Goal: Task Accomplishment & Management: Manage account settings

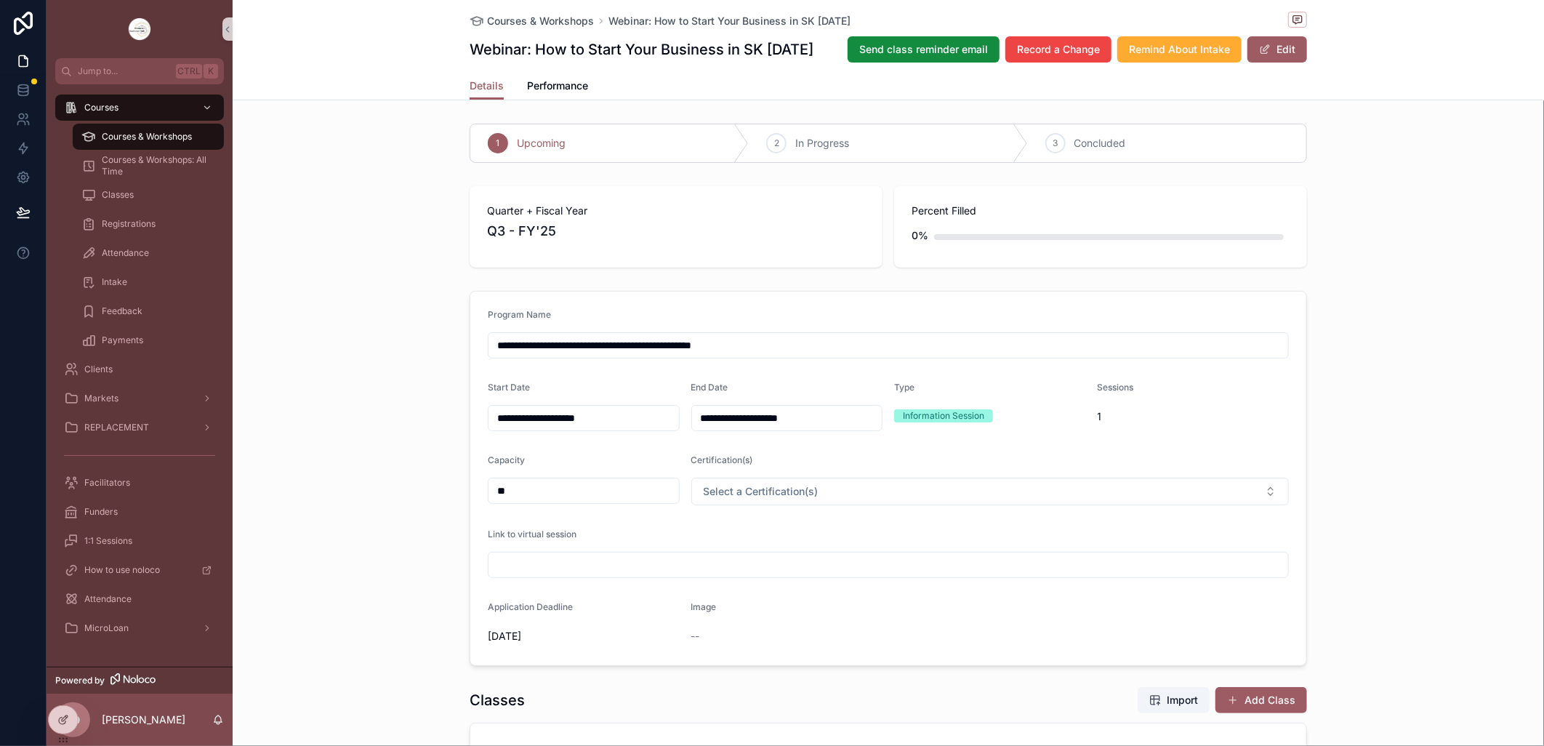
click at [339, 273] on div "Quarter + Fiscal Year Q3 - FY'25 Percent Filled 0%" at bounding box center [888, 226] width 1311 height 93
click at [171, 131] on span "Courses & Workshops" at bounding box center [147, 137] width 90 height 12
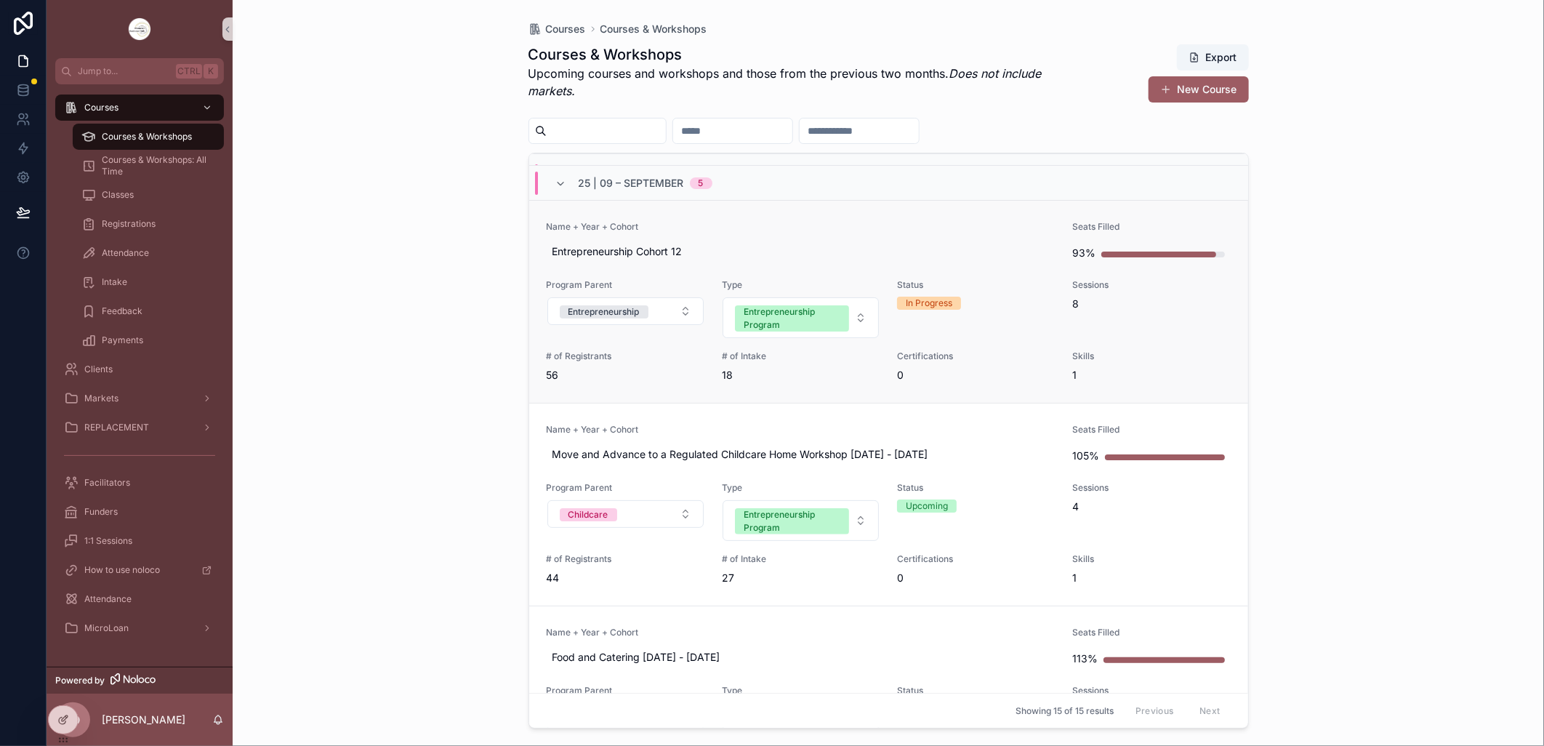
scroll to position [323, 0]
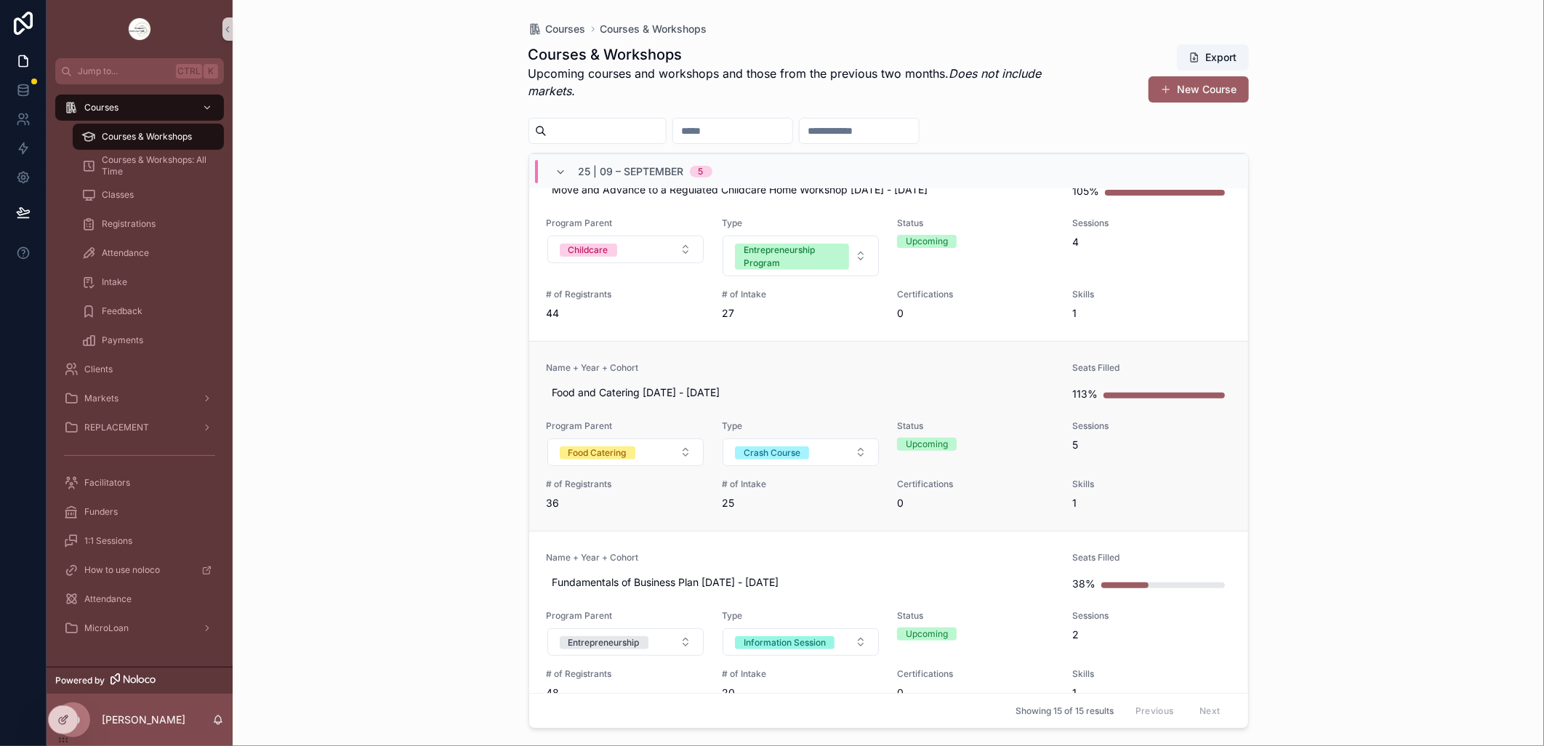
click at [794, 363] on span "Name + Year + Cohort" at bounding box center [801, 368] width 509 height 12
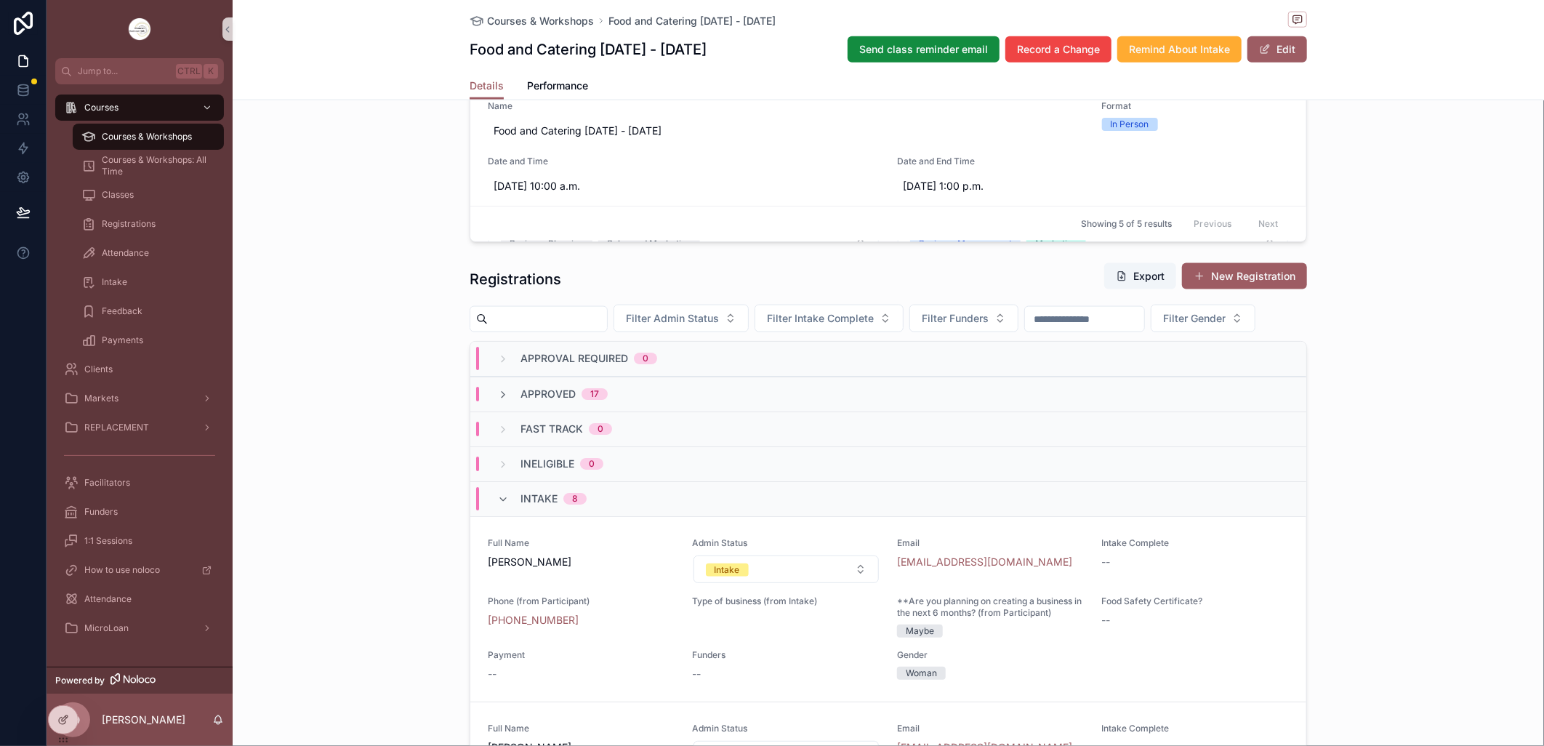
scroll to position [1130, 0]
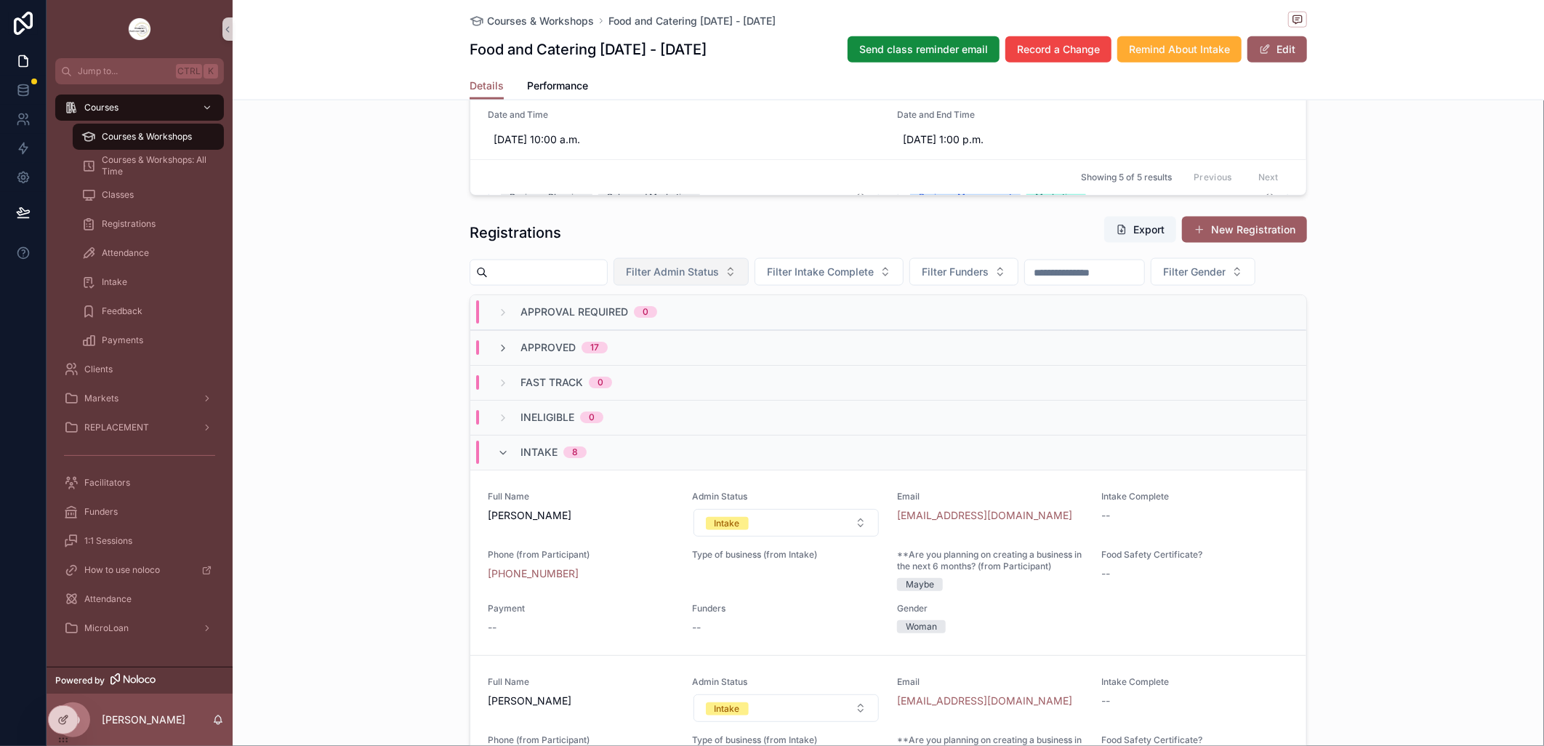
click at [749, 275] on button "Filter Admin Status" at bounding box center [680, 272] width 135 height 28
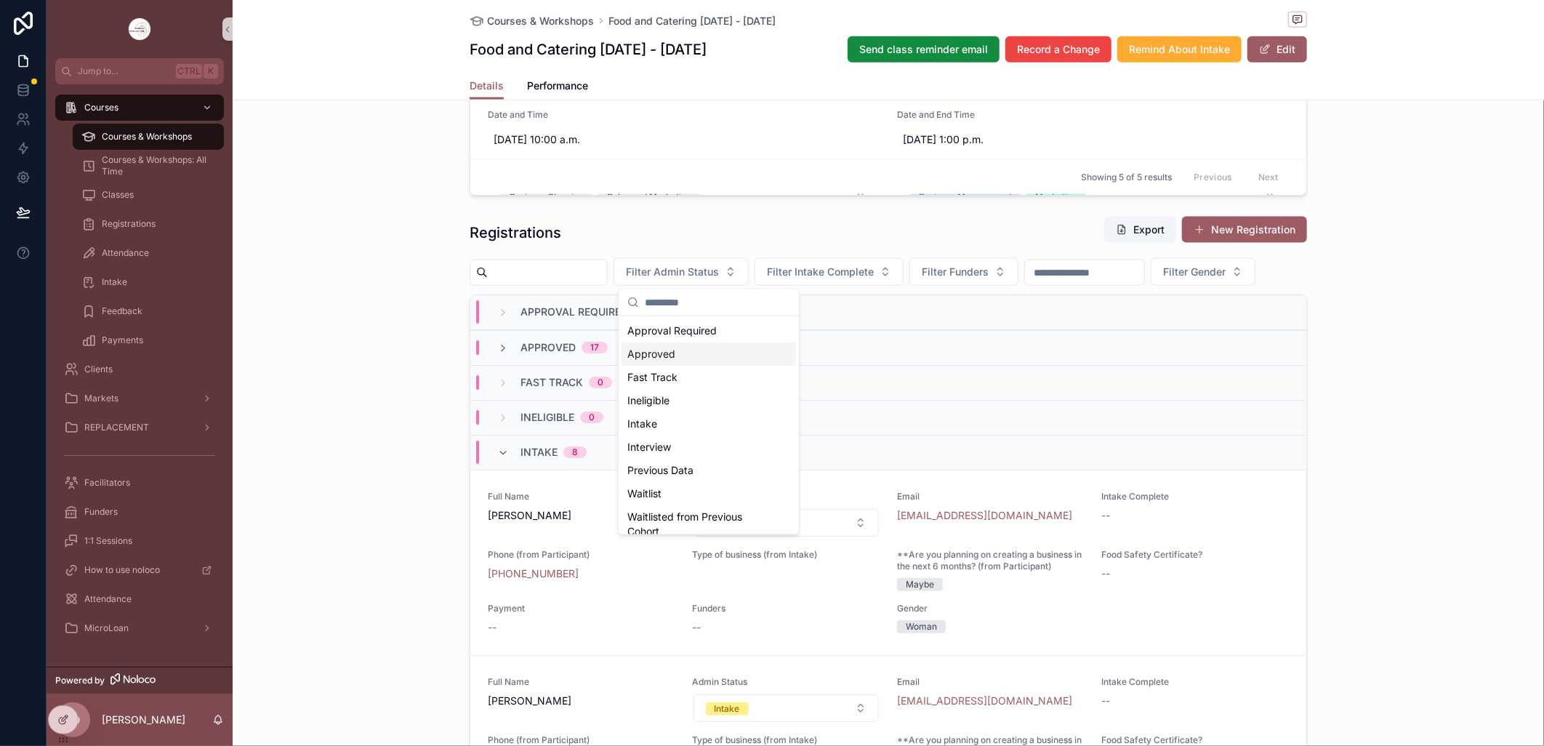
click at [708, 349] on div "Approved" at bounding box center [708, 353] width 174 height 23
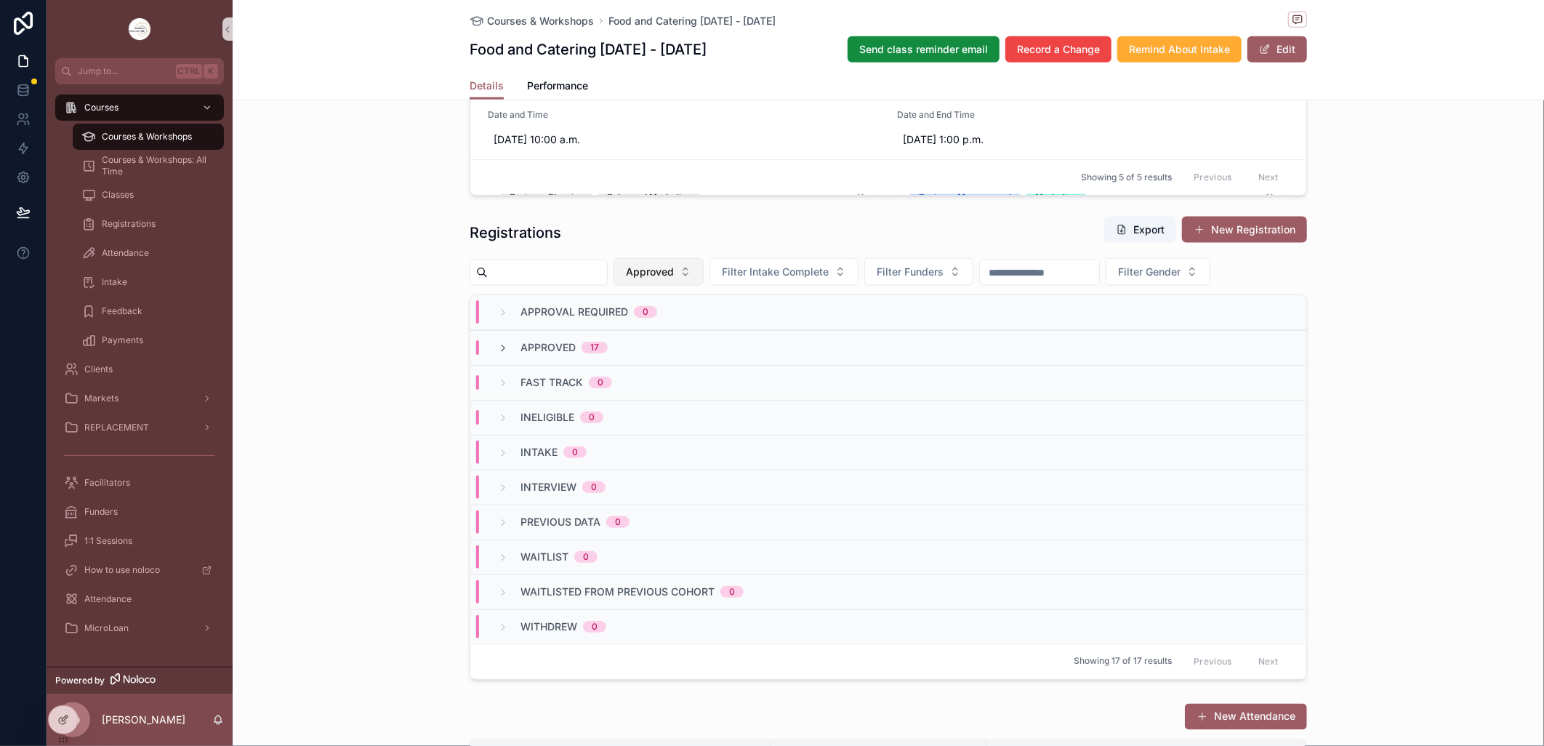
click at [704, 274] on button "Approved" at bounding box center [658, 272] width 90 height 28
click at [715, 328] on div "None" at bounding box center [686, 330] width 174 height 23
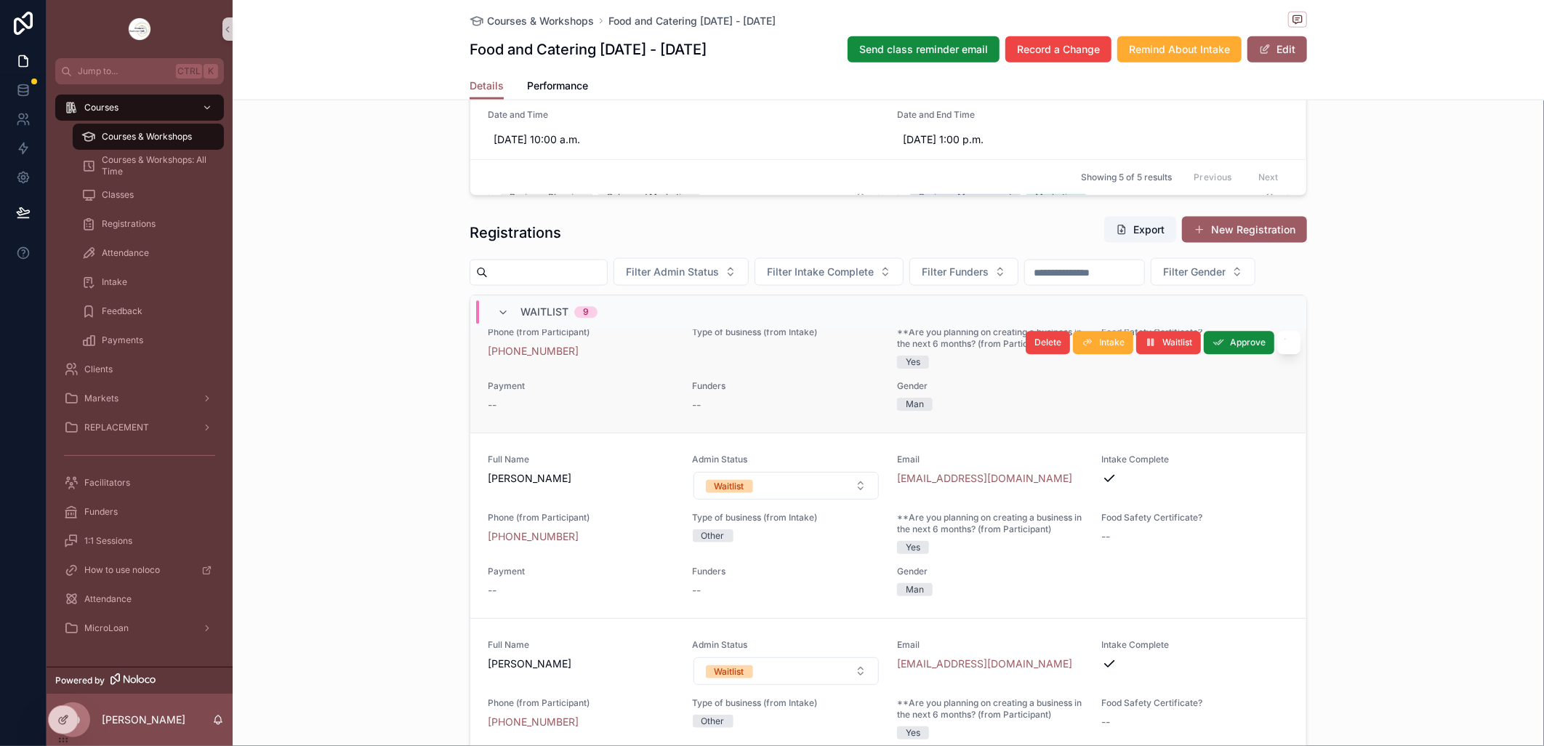
scroll to position [2181, 0]
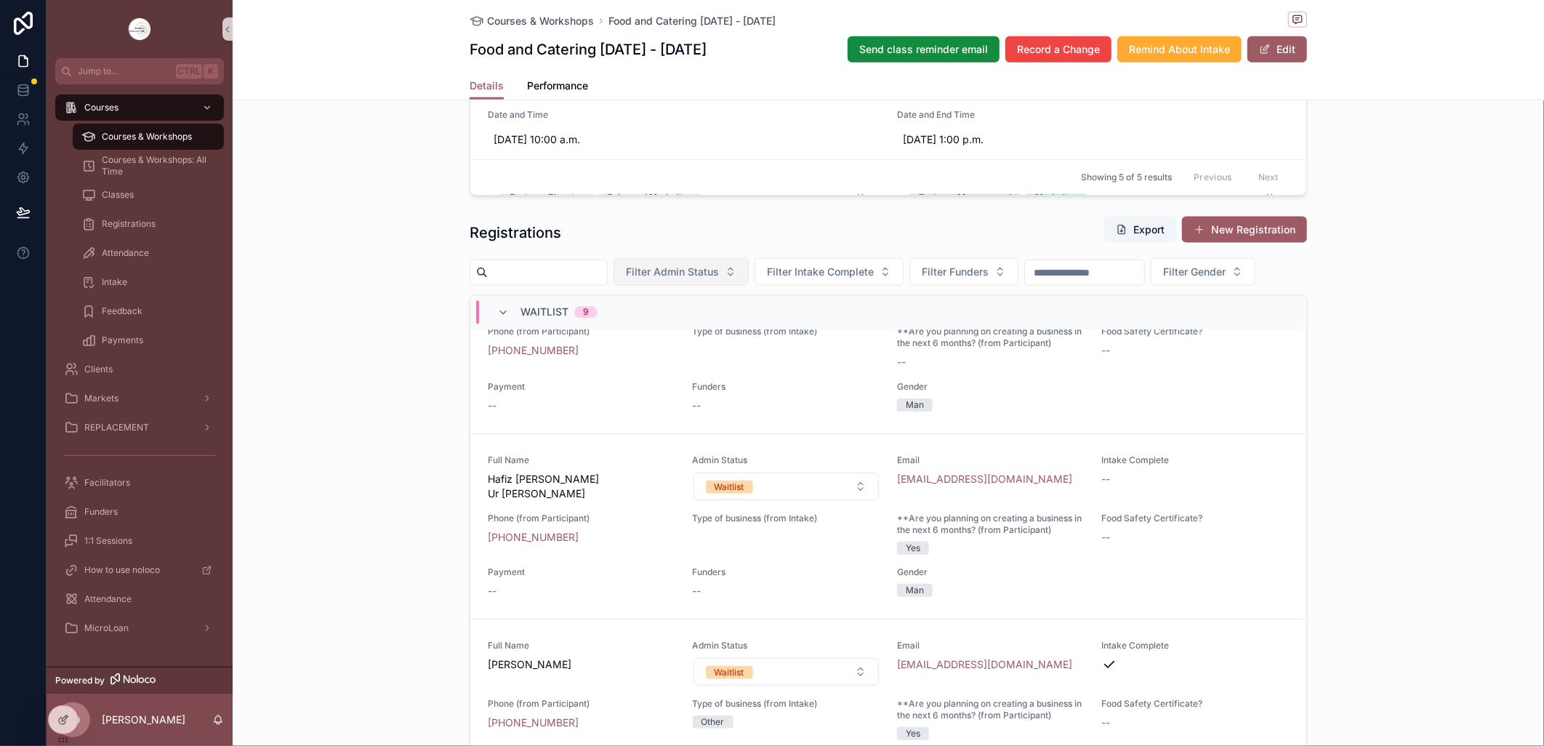
click at [749, 271] on button "Filter Admin Status" at bounding box center [680, 272] width 135 height 28
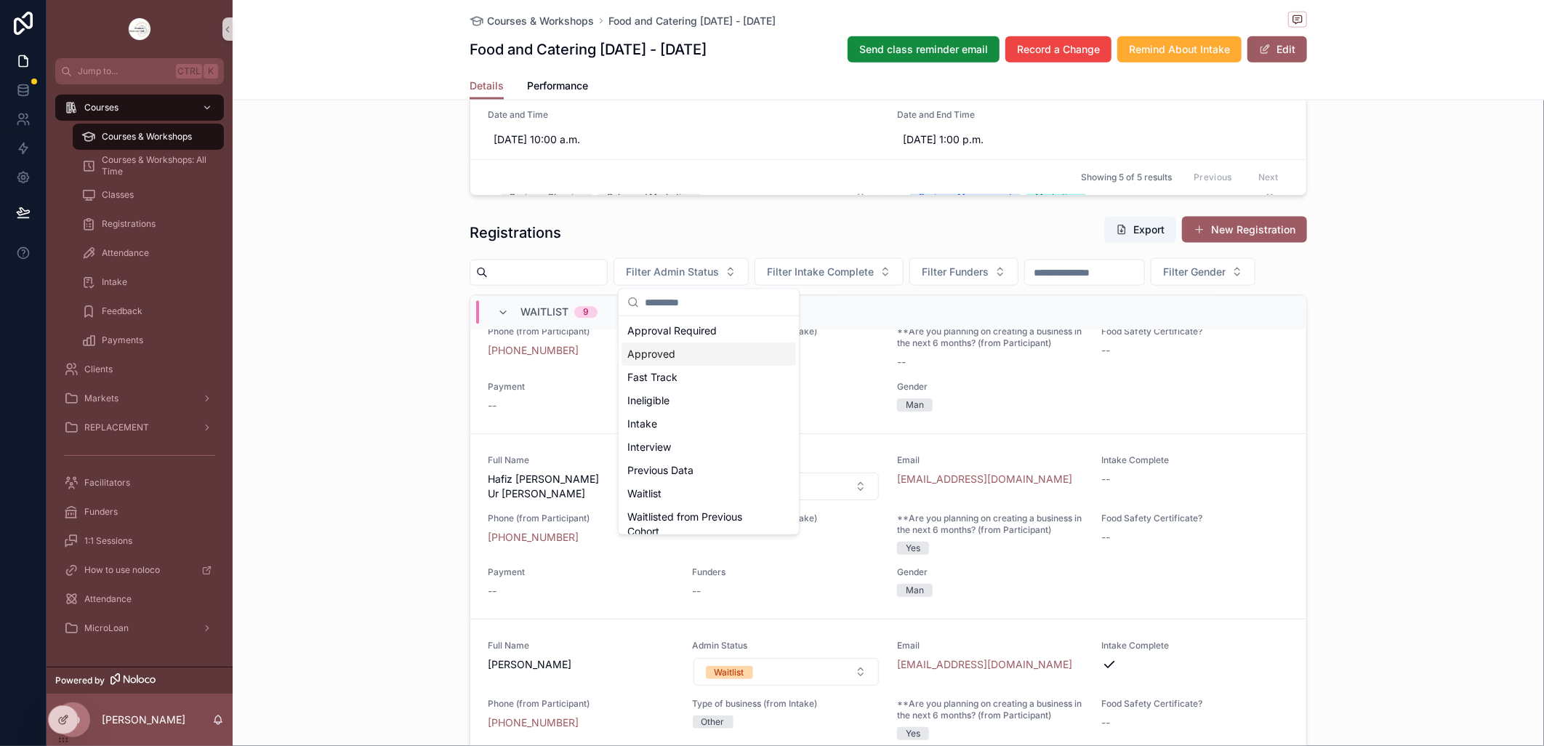
click at [653, 350] on div "Approved" at bounding box center [708, 353] width 174 height 23
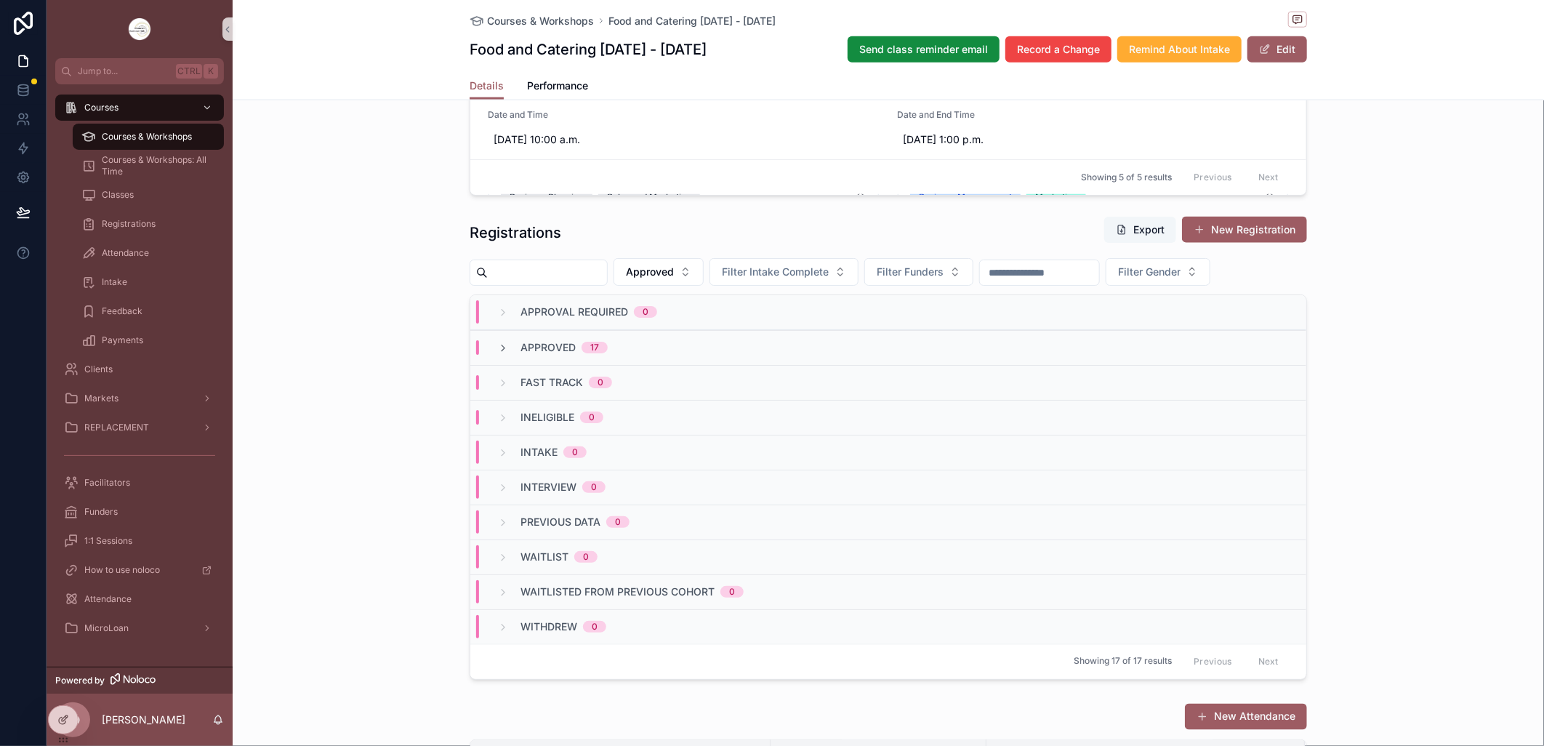
click at [1130, 227] on button "Export" at bounding box center [1140, 230] width 72 height 26
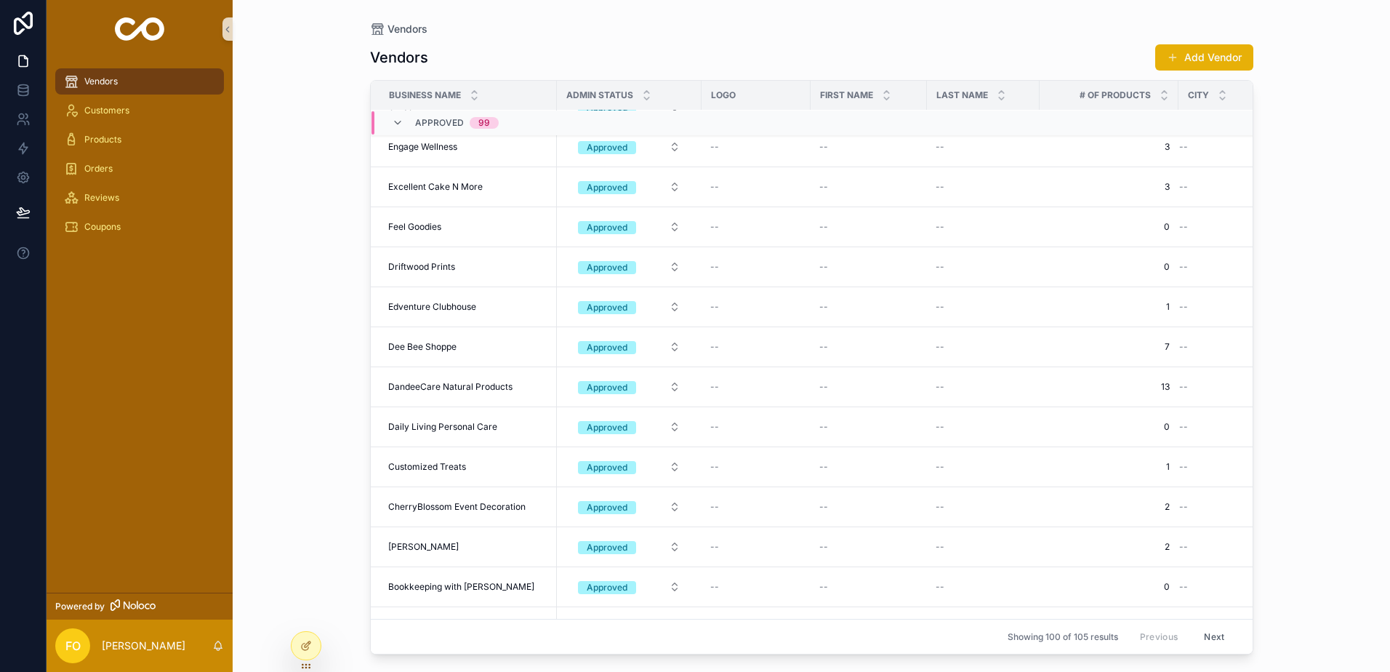
scroll to position [3693, 0]
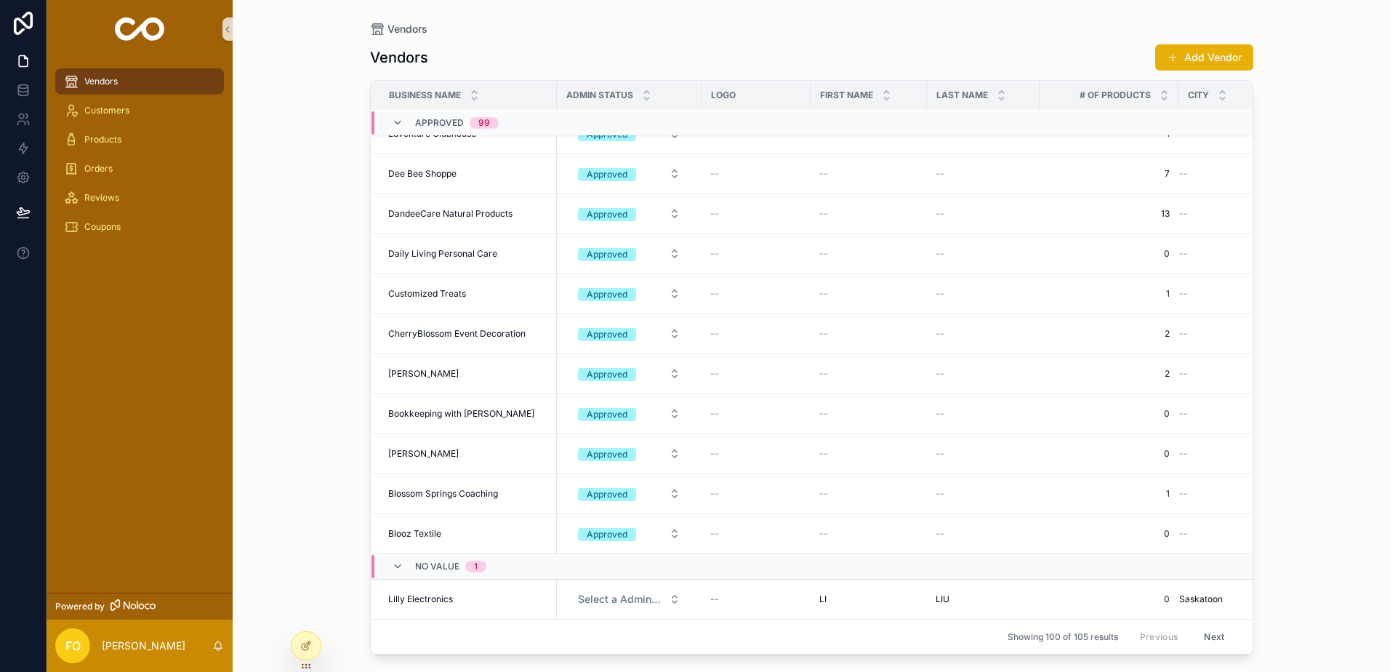
click at [430, 593] on span "Lilly Electronics" at bounding box center [420, 599] width 65 height 12
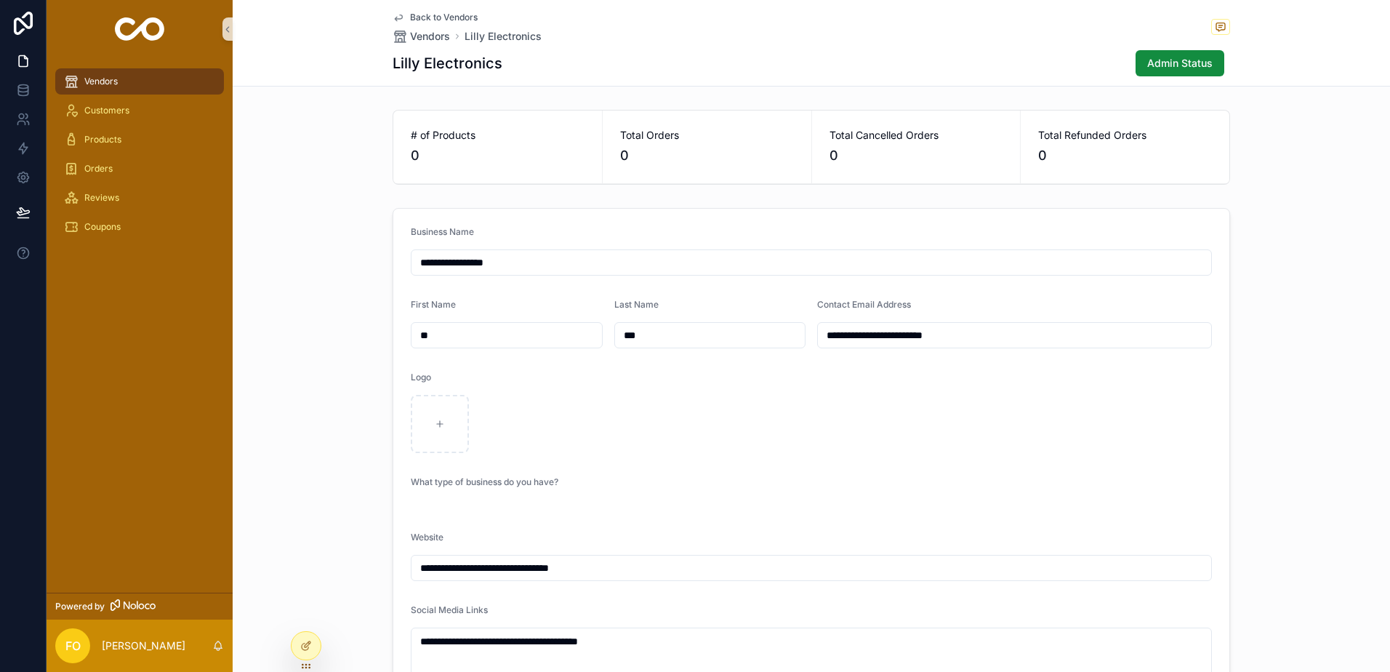
drag, startPoint x: 437, startPoint y: 336, endPoint x: 407, endPoint y: 338, distance: 29.8
click at [411, 338] on input "**" at bounding box center [506, 335] width 190 height 20
drag, startPoint x: 642, startPoint y: 336, endPoint x: 608, endPoint y: 333, distance: 35.0
drag, startPoint x: 502, startPoint y: 261, endPoint x: 395, endPoint y: 260, distance: 106.8
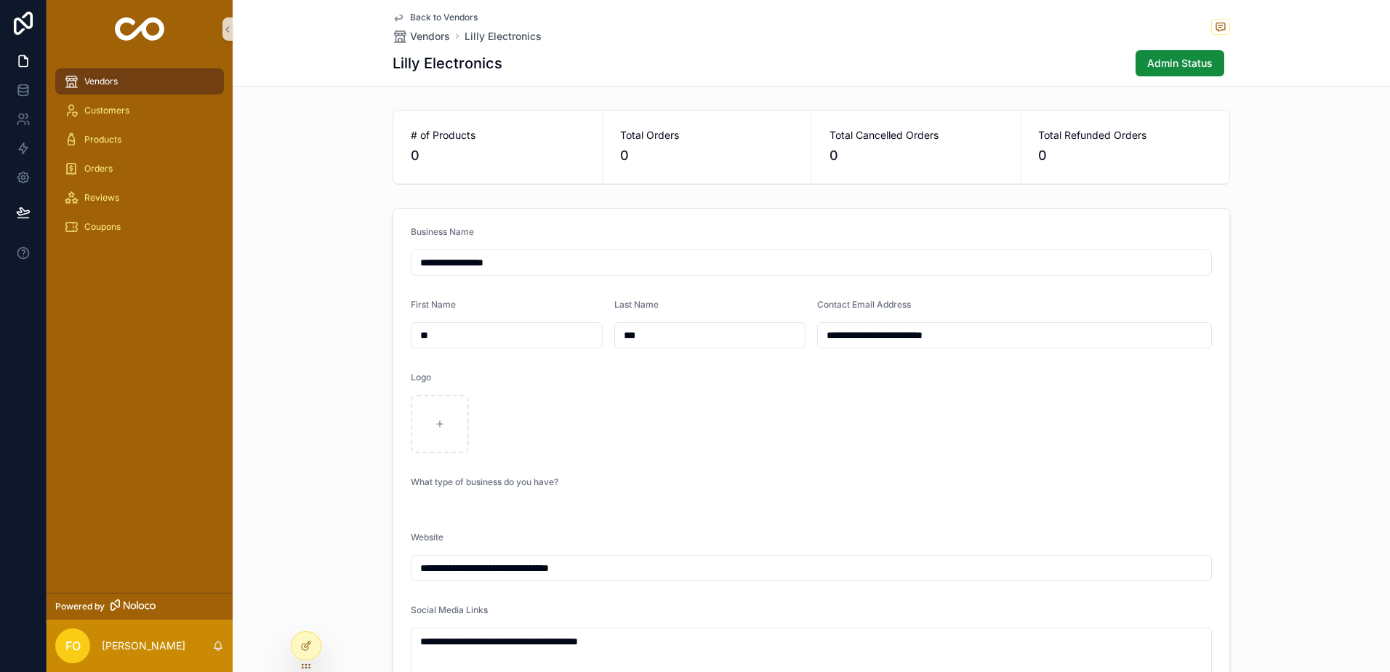
drag, startPoint x: 962, startPoint y: 336, endPoint x: 818, endPoint y: 337, distance: 143.9
click at [818, 337] on input "**********" at bounding box center [1014, 335] width 393 height 20
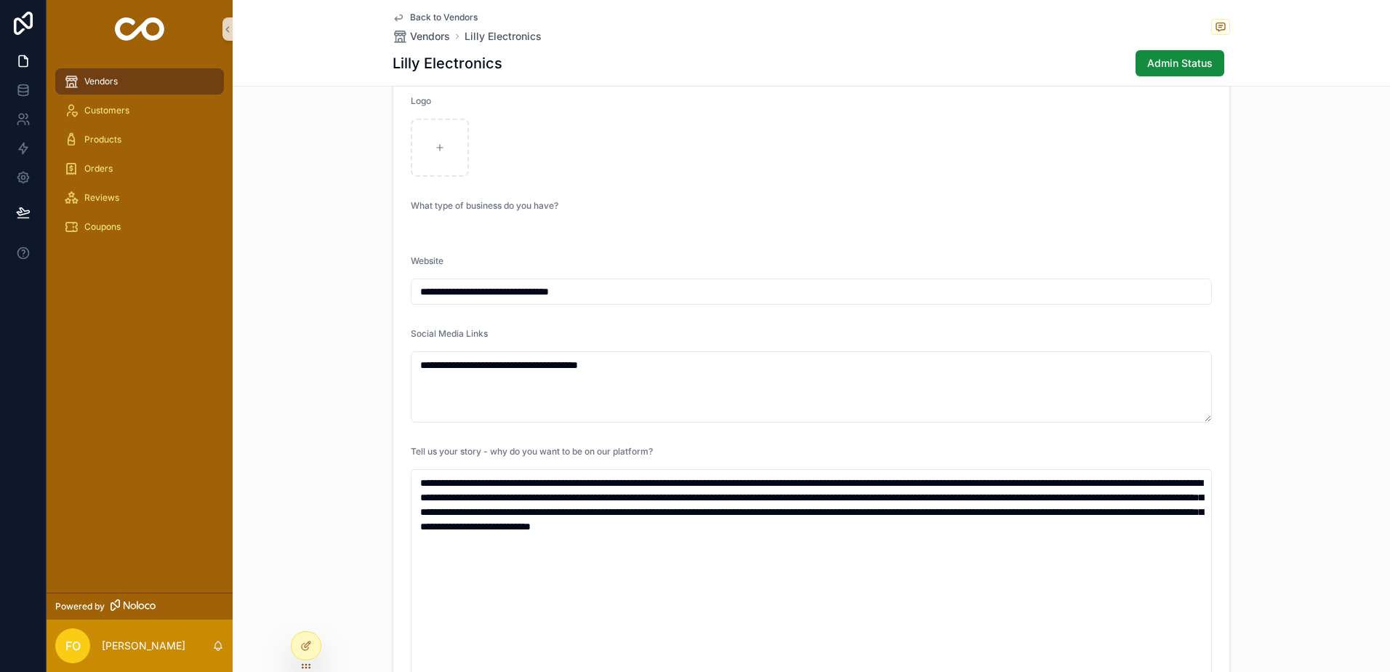
scroll to position [291, 0]
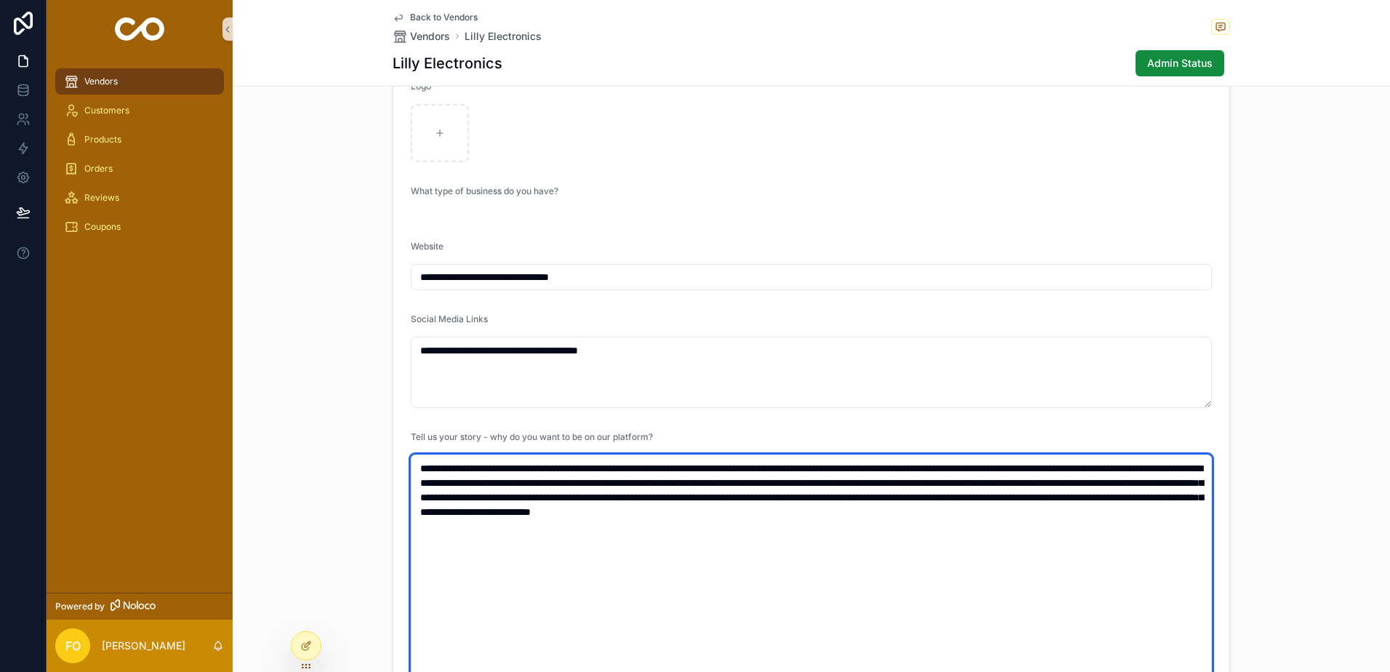
drag, startPoint x: 568, startPoint y: 528, endPoint x: 403, endPoint y: 467, distance: 175.9
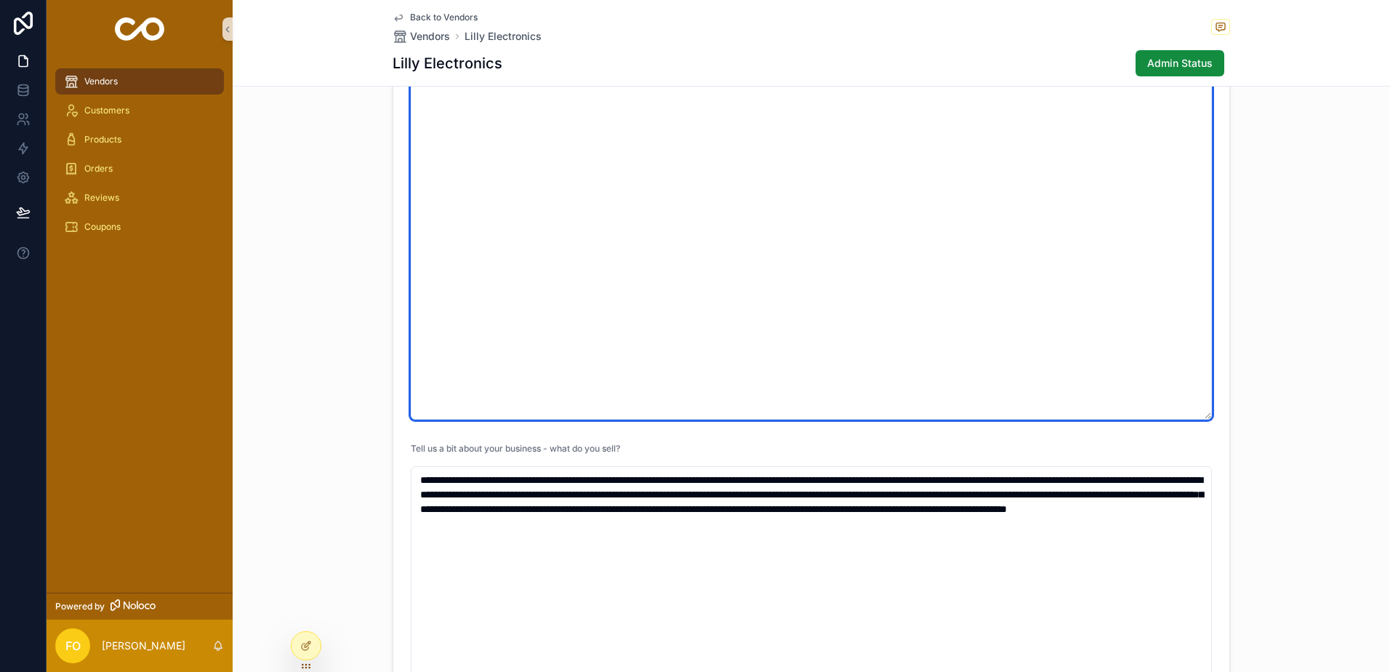
scroll to position [799, 0]
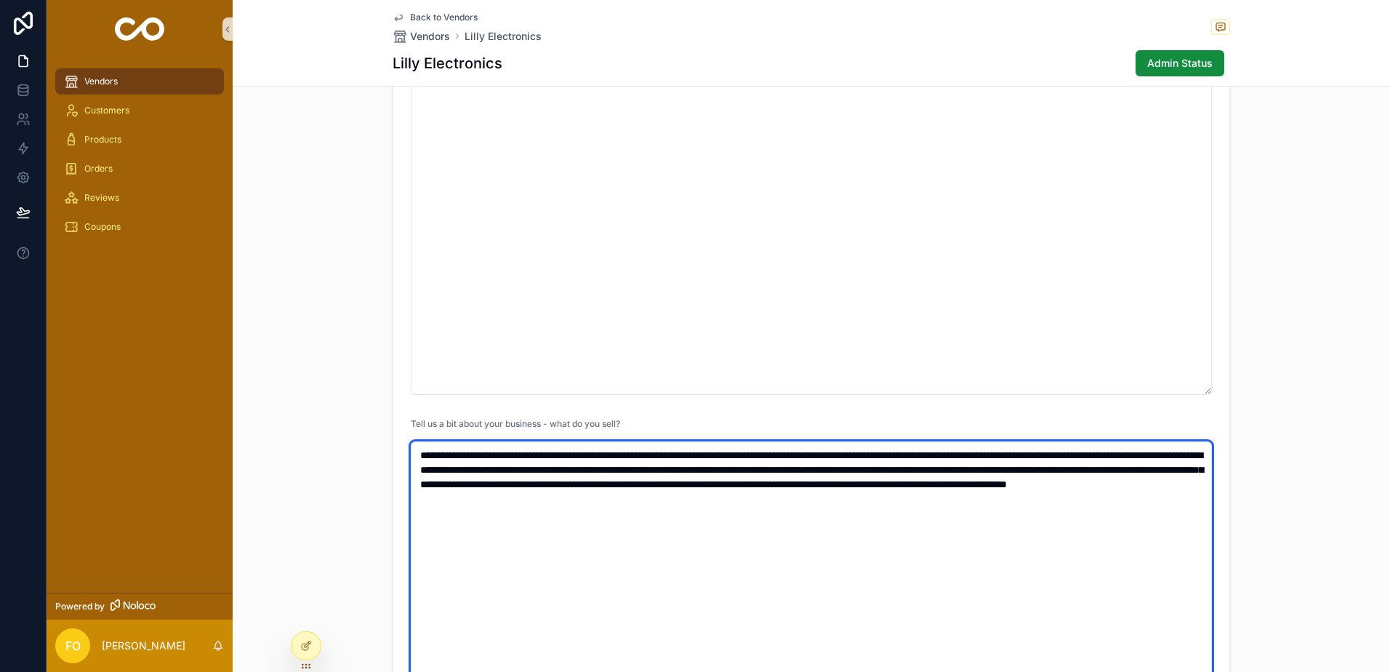
drag, startPoint x: 954, startPoint y: 501, endPoint x: 396, endPoint y: 449, distance: 560.5
click at [396, 449] on form "**********" at bounding box center [811, 193] width 836 height 1568
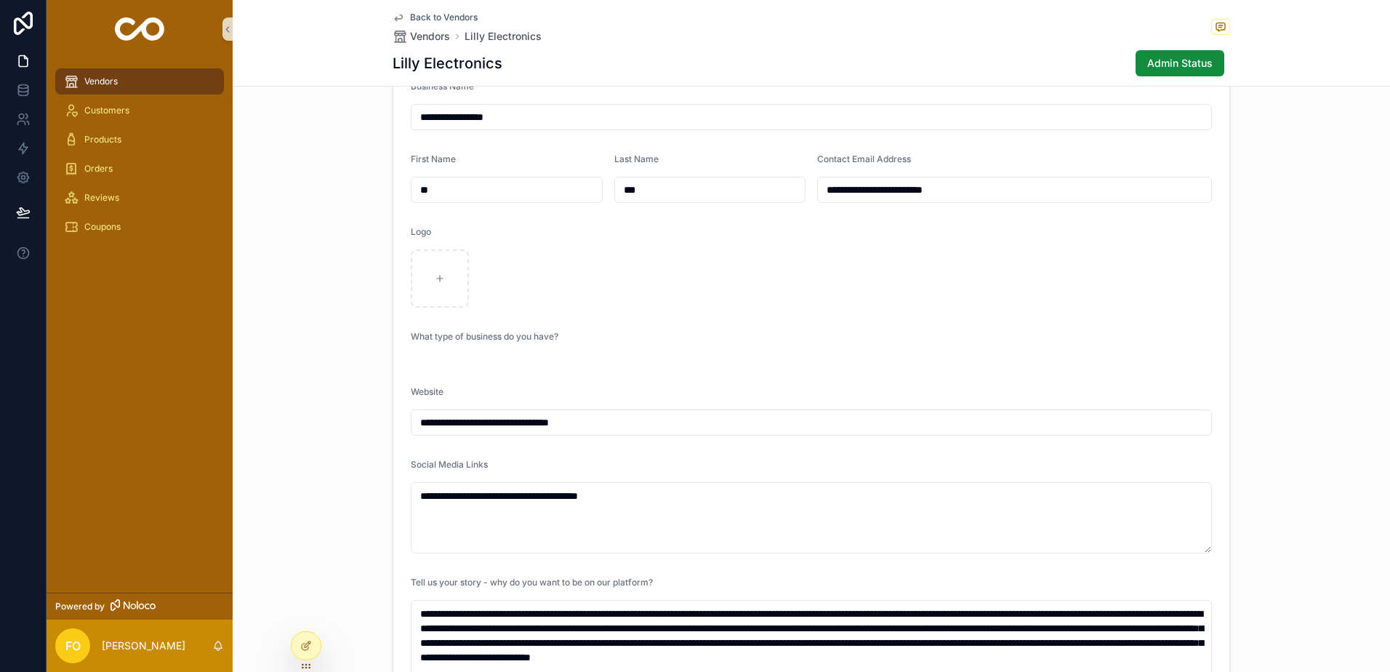
scroll to position [0, 0]
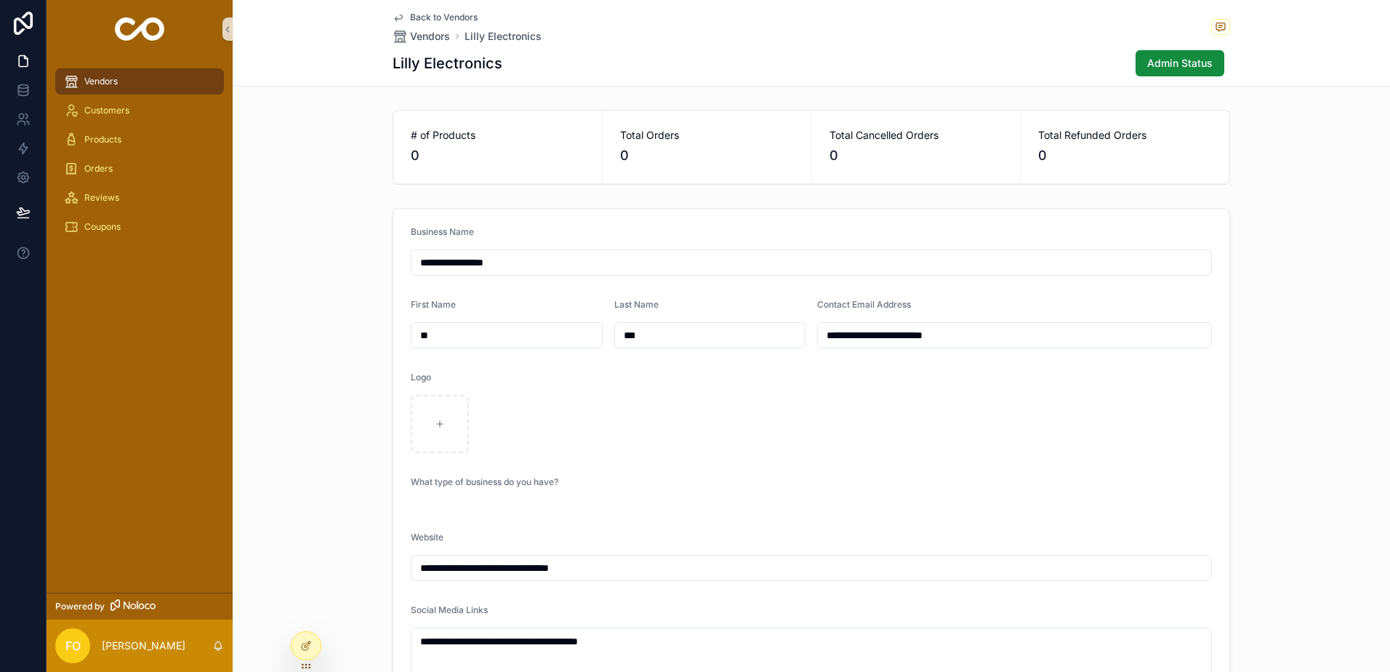
click at [869, 336] on input "**********" at bounding box center [1014, 335] width 393 height 20
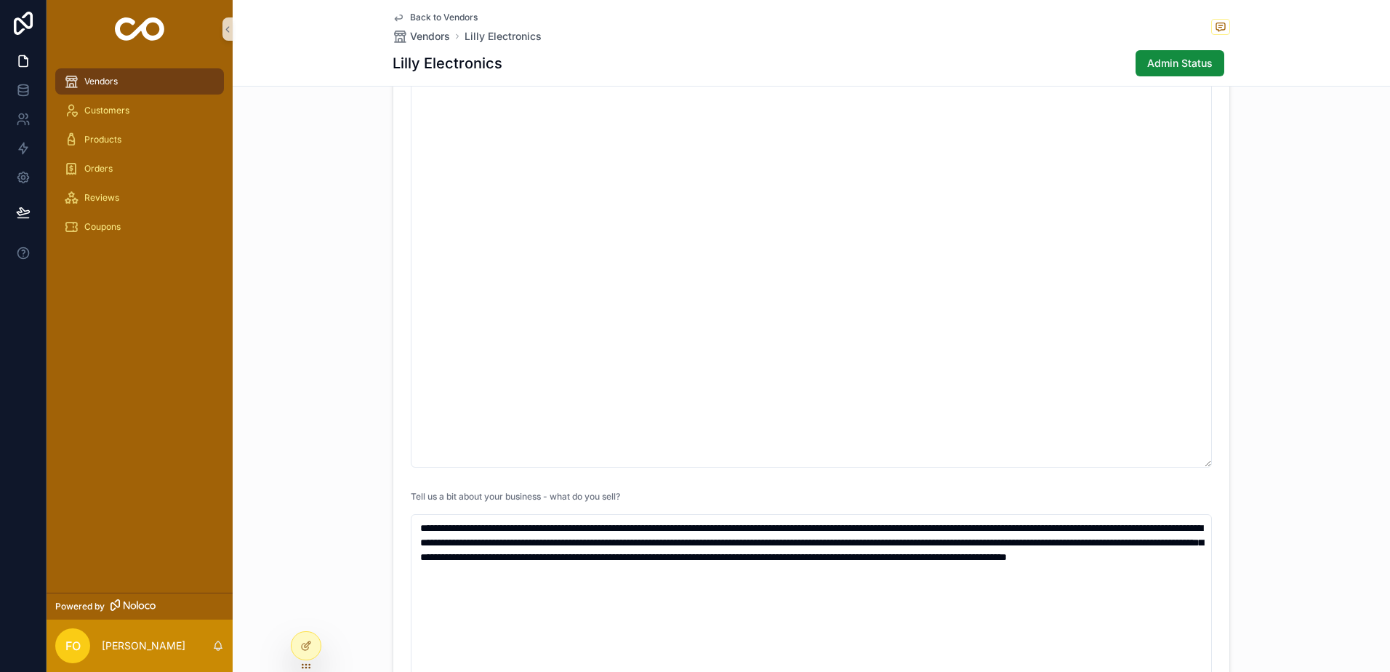
scroll to position [363, 0]
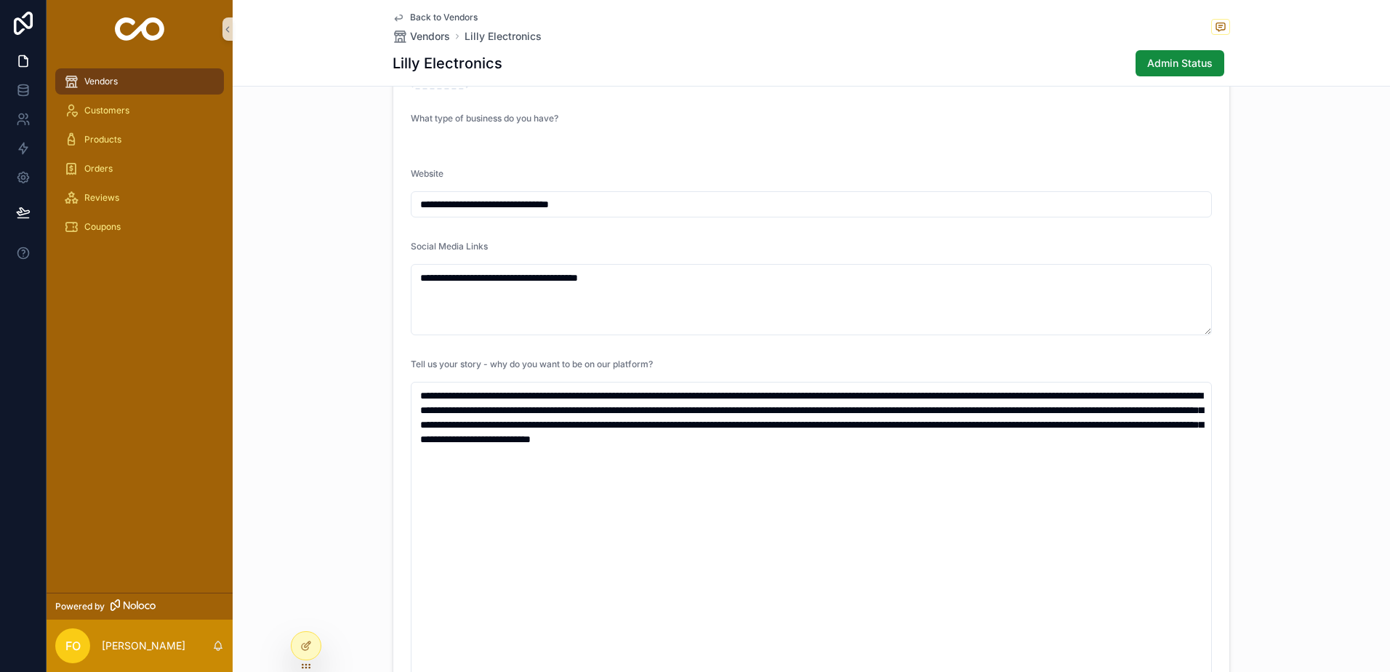
drag, startPoint x: 594, startPoint y: 203, endPoint x: 394, endPoint y: 198, distance: 199.9
click at [394, 198] on form "**********" at bounding box center [811, 629] width 836 height 1568
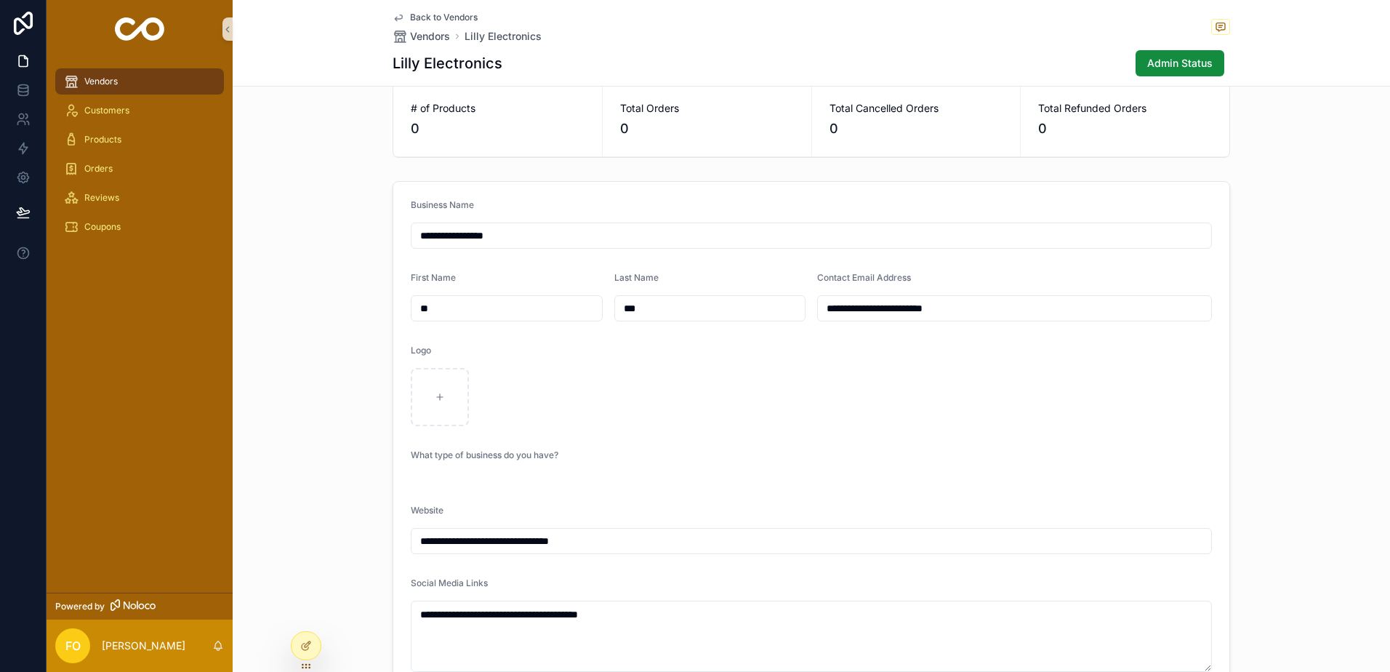
scroll to position [0, 0]
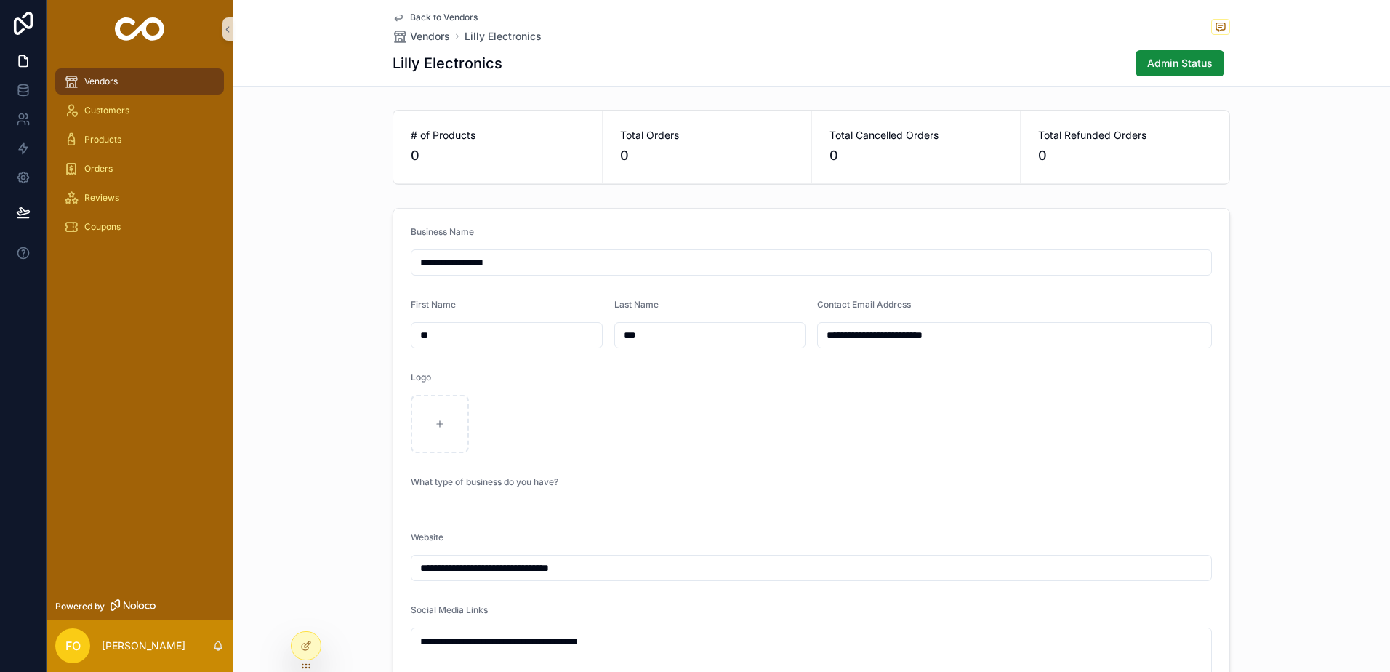
drag, startPoint x: 959, startPoint y: 335, endPoint x: 778, endPoint y: 356, distance: 182.2
click at [1171, 69] on span "Admin Status" at bounding box center [1179, 63] width 65 height 15
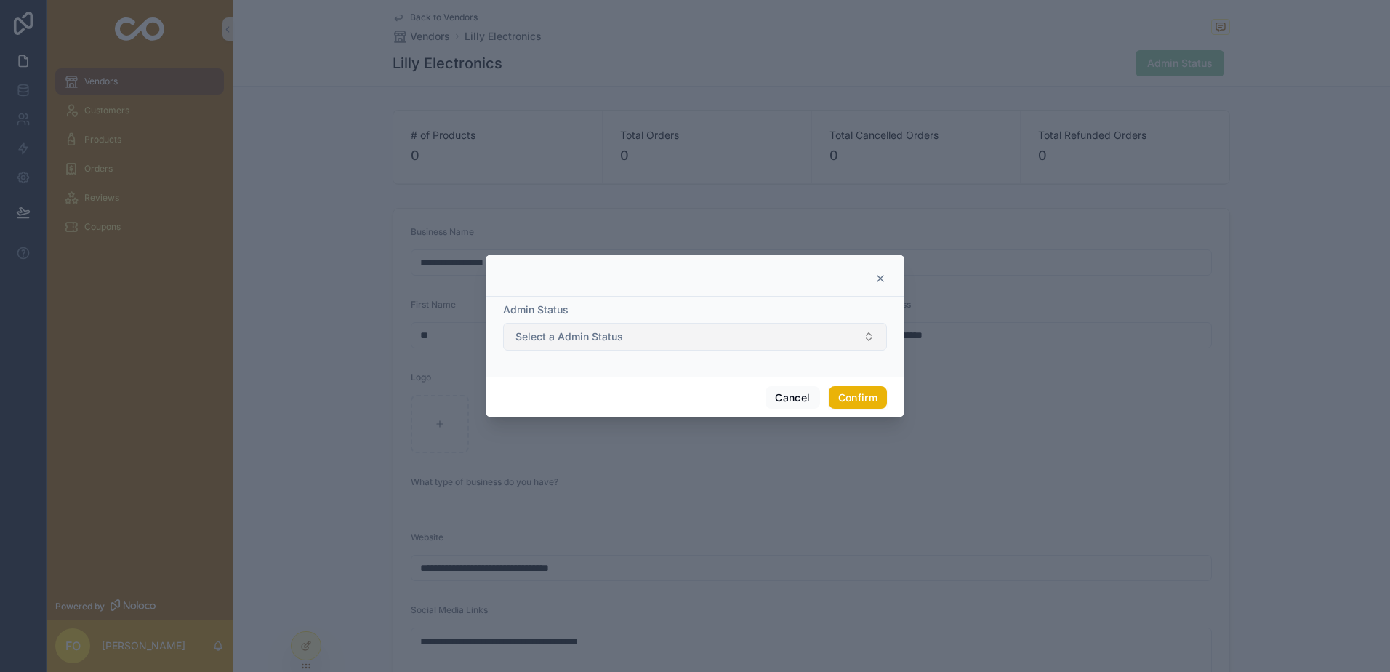
click at [758, 337] on button "Select a Admin Status" at bounding box center [695, 337] width 384 height 28
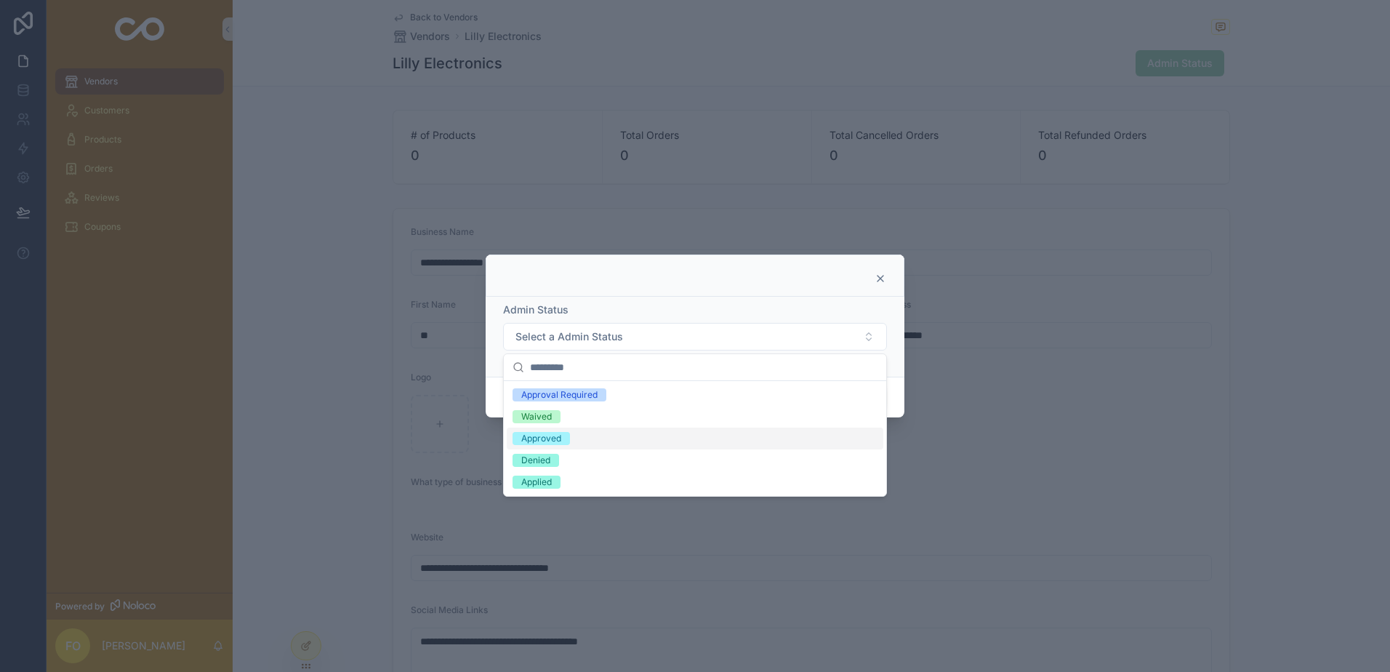
click at [552, 435] on div "Approved" at bounding box center [541, 438] width 40 height 13
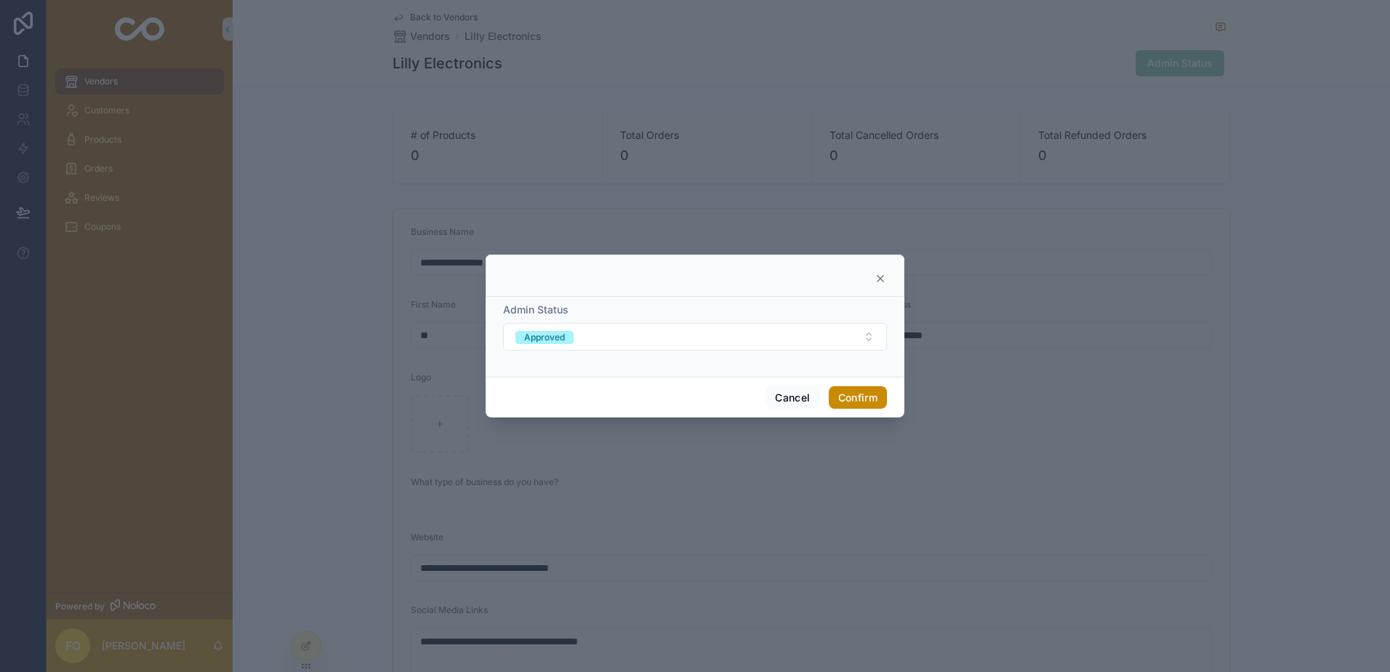
click at [870, 400] on button "Confirm" at bounding box center [858, 397] width 58 height 23
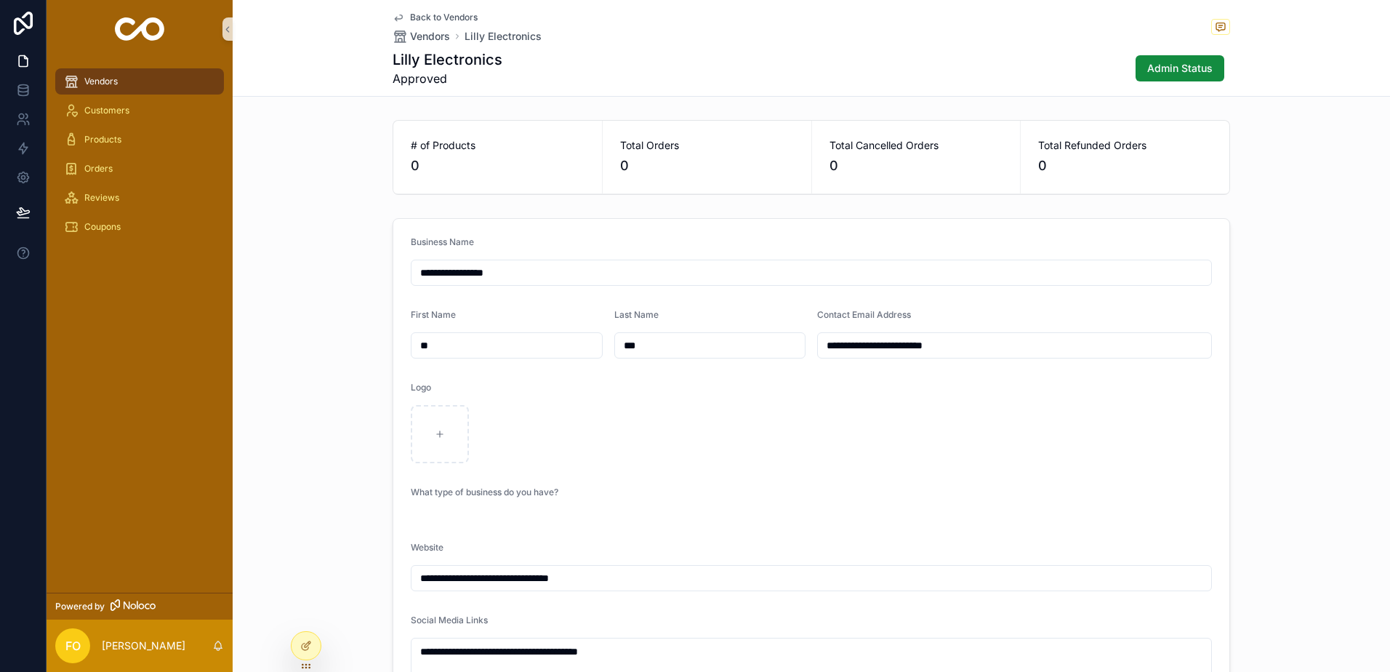
click at [410, 17] on span "Back to Vendors" at bounding box center [444, 18] width 68 height 12
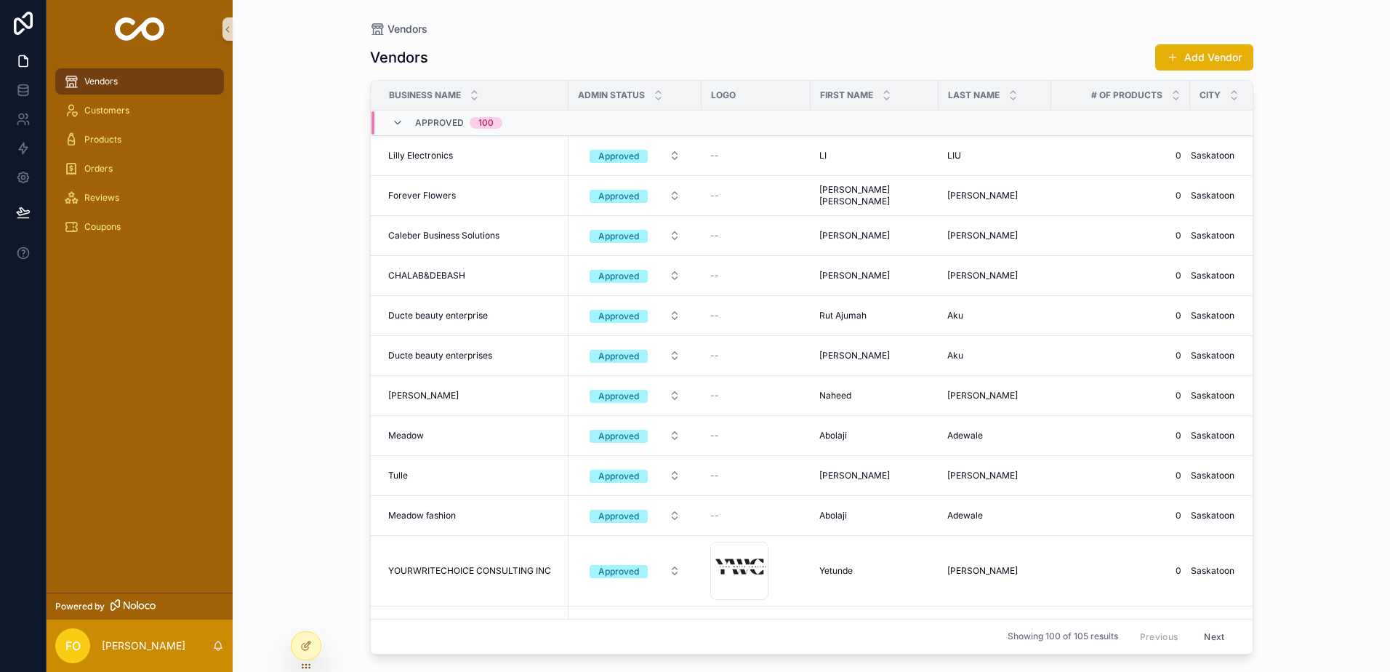
click at [1338, 188] on div "Vendors Vendors Add Vendor Business Name Admin Status Logo First Name Last Name…" at bounding box center [811, 336] width 1157 height 672
